Goal: Task Accomplishment & Management: Understand process/instructions

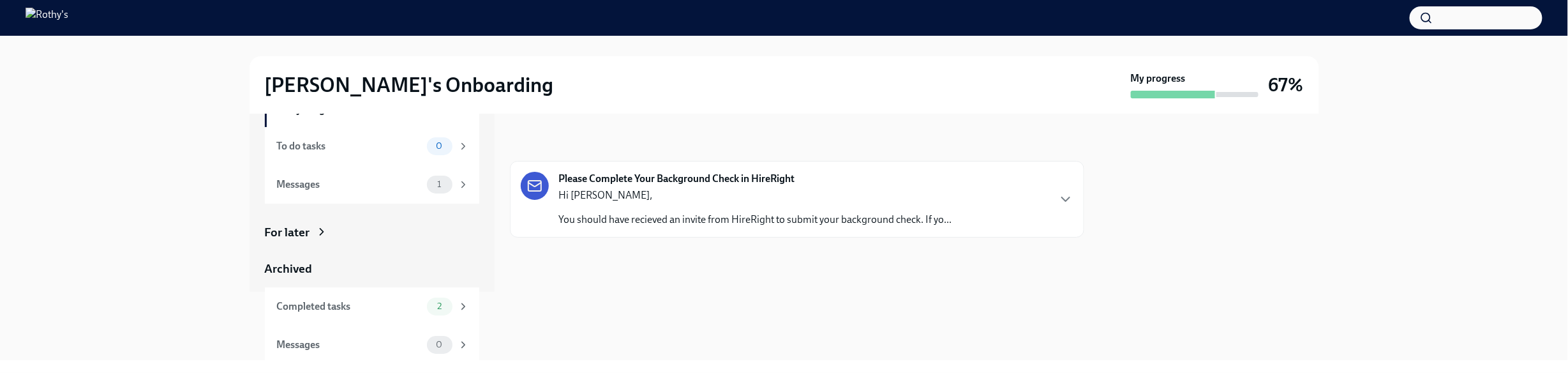
scroll to position [72, 0]
click at [338, 299] on div "Completed tasks" at bounding box center [350, 303] width 145 height 14
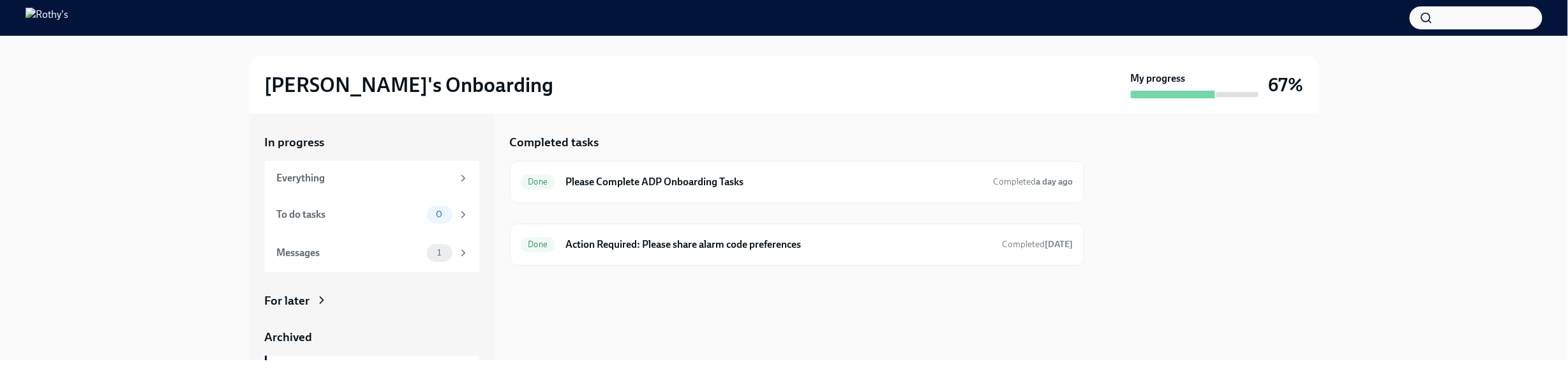
click at [1141, 92] on div at bounding box center [1173, 94] width 84 height 8
click at [305, 171] on div "Everything" at bounding box center [365, 178] width 176 height 14
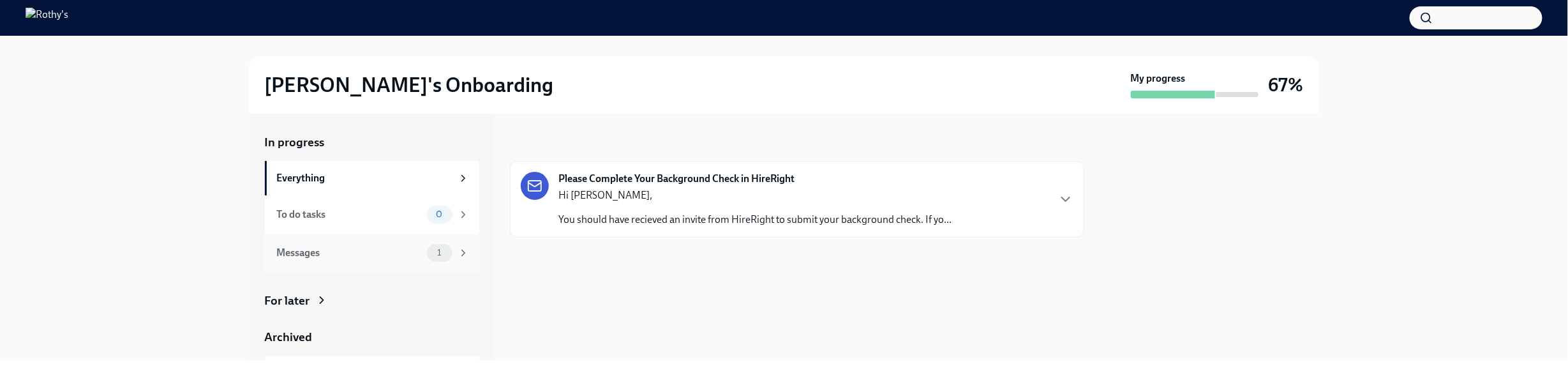
click at [336, 251] on div "Messages" at bounding box center [350, 253] width 145 height 14
click at [638, 219] on p "You should have recieved an invite from HireRight to submit your background che…" at bounding box center [756, 220] width 393 height 14
